Goal: Task Accomplishment & Management: Use online tool/utility

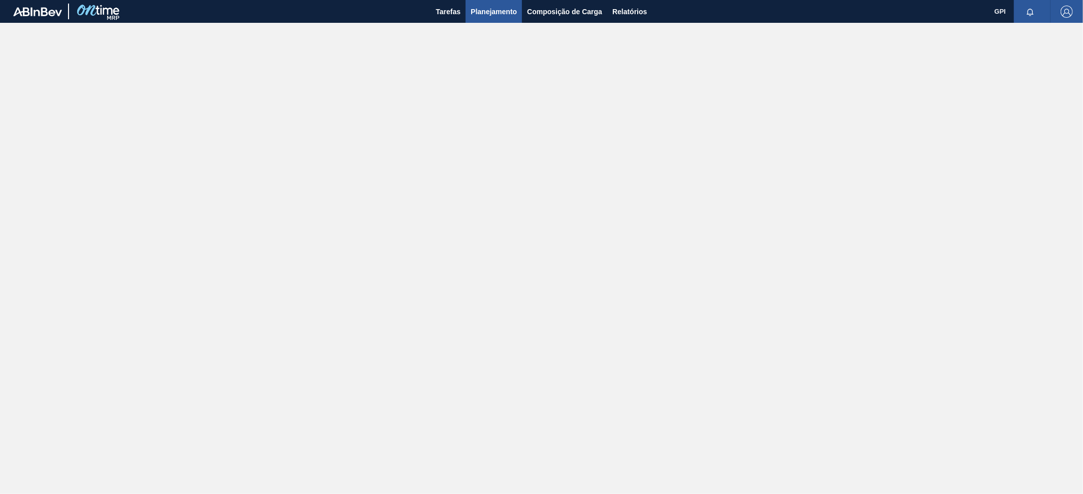
click at [486, 13] on span "Planejamento" at bounding box center [493, 12] width 46 height 12
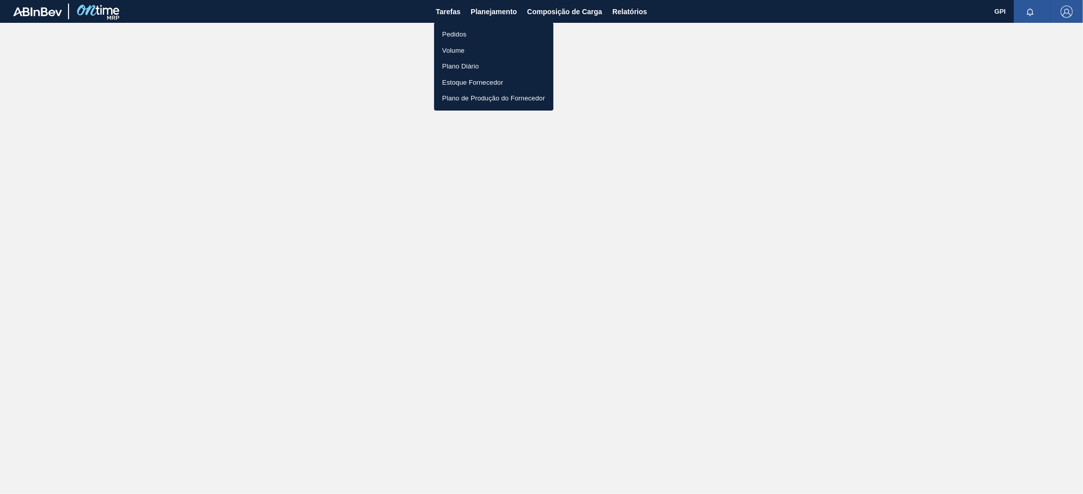
click at [459, 31] on li "Pedidos" at bounding box center [493, 34] width 119 height 16
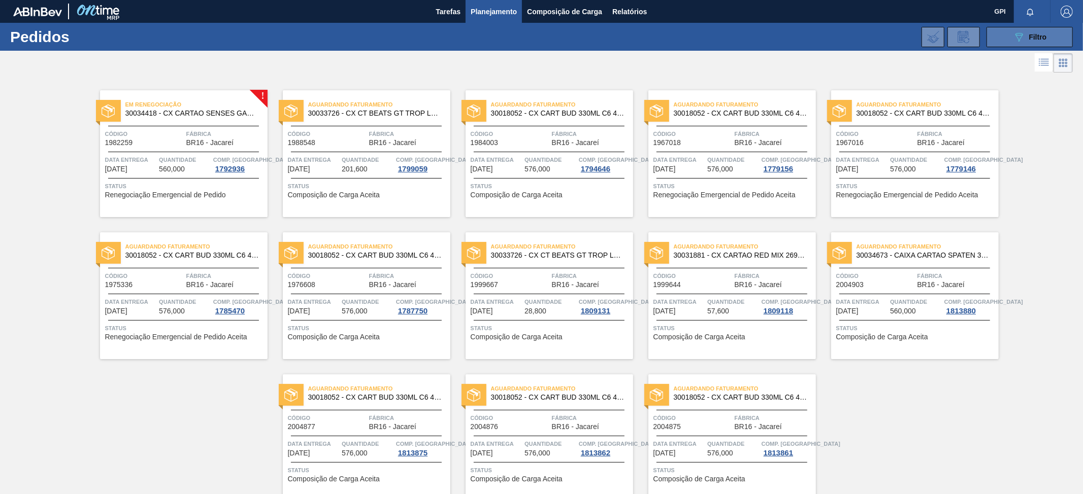
click at [1040, 39] on span "Filtro" at bounding box center [1038, 37] width 18 height 8
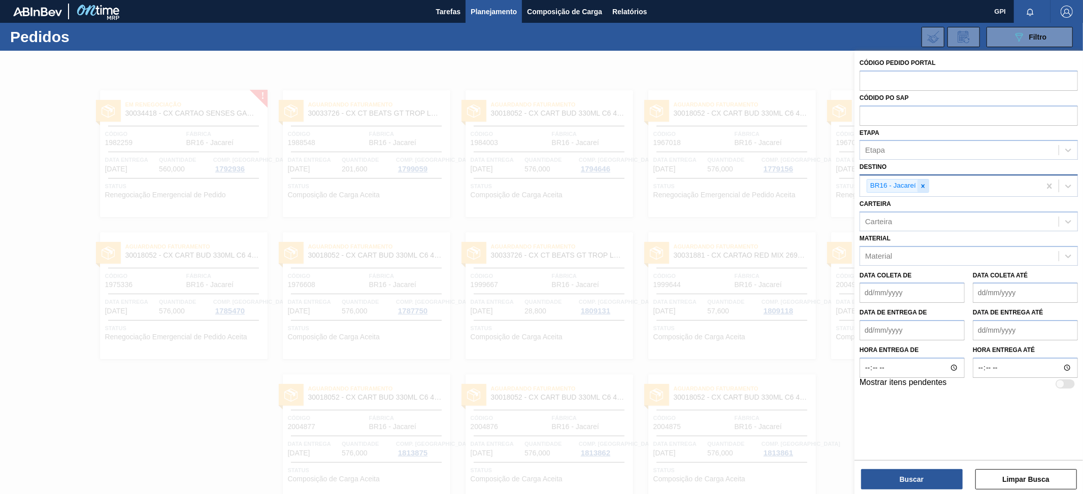
click at [926, 184] on icon at bounding box center [922, 186] width 7 height 7
click at [1068, 149] on icon at bounding box center [1068, 150] width 10 height 10
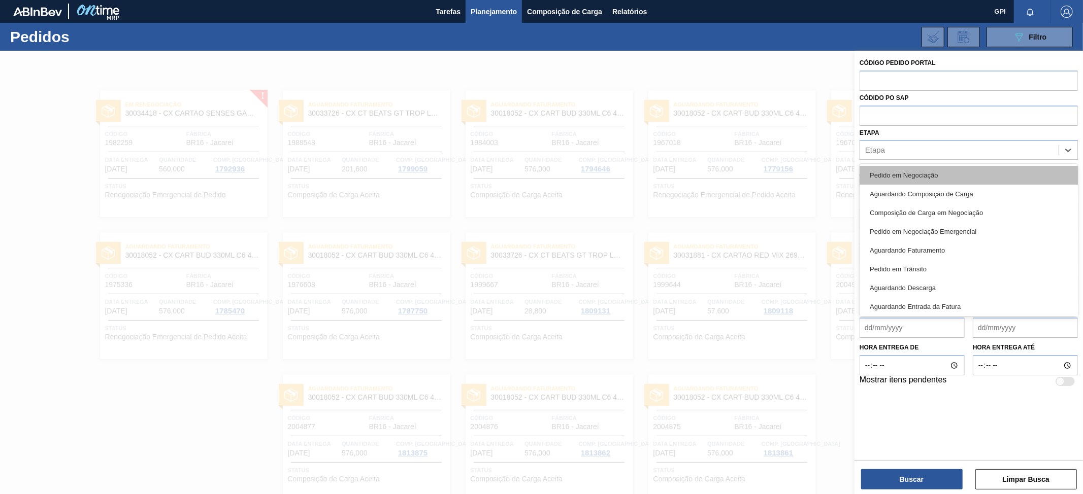
click at [993, 176] on div "Pedido em Negociação" at bounding box center [968, 175] width 218 height 19
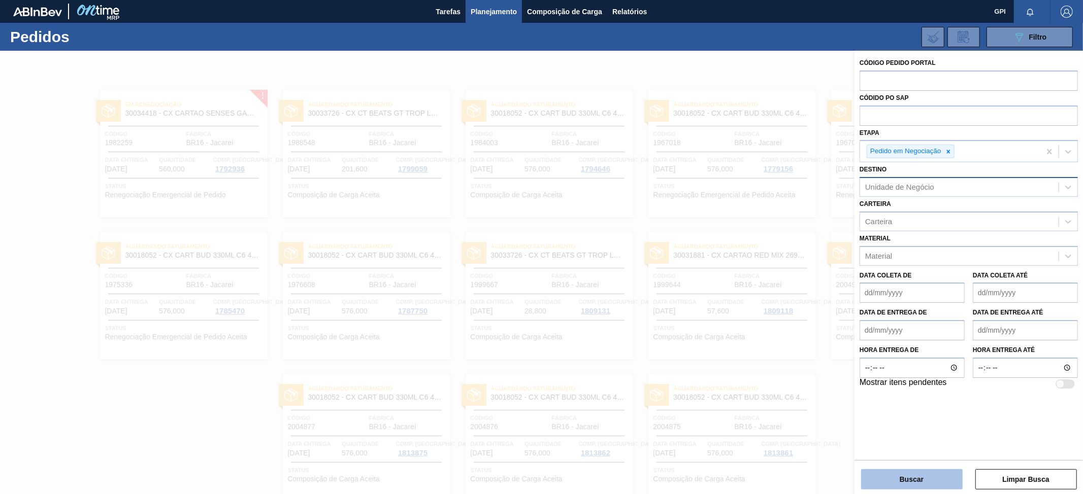
click at [873, 480] on button "Buscar" at bounding box center [912, 479] width 102 height 20
